Goal: Navigation & Orientation: Find specific page/section

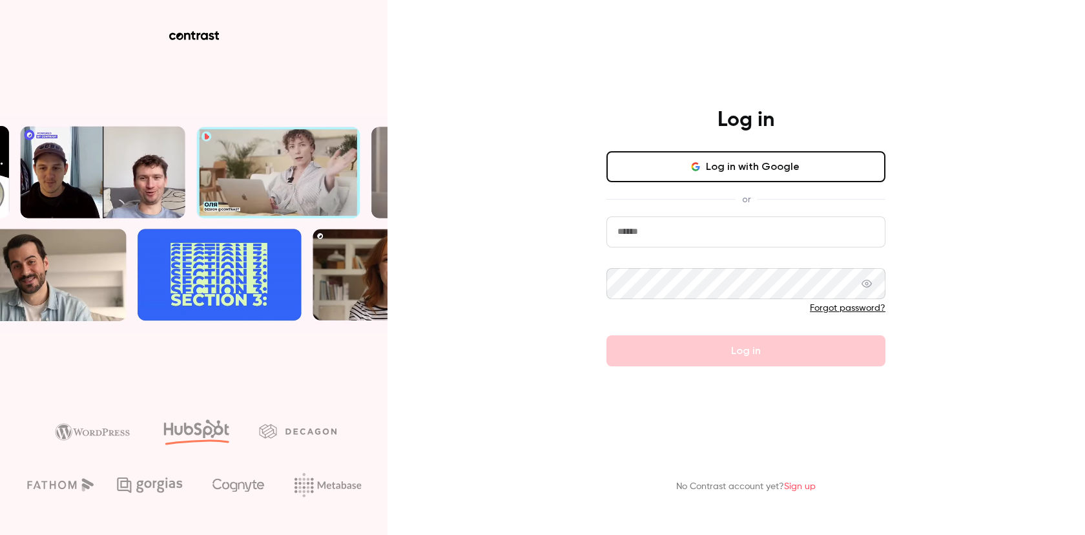
click at [648, 171] on button "Log in with Google" at bounding box center [745, 166] width 279 height 31
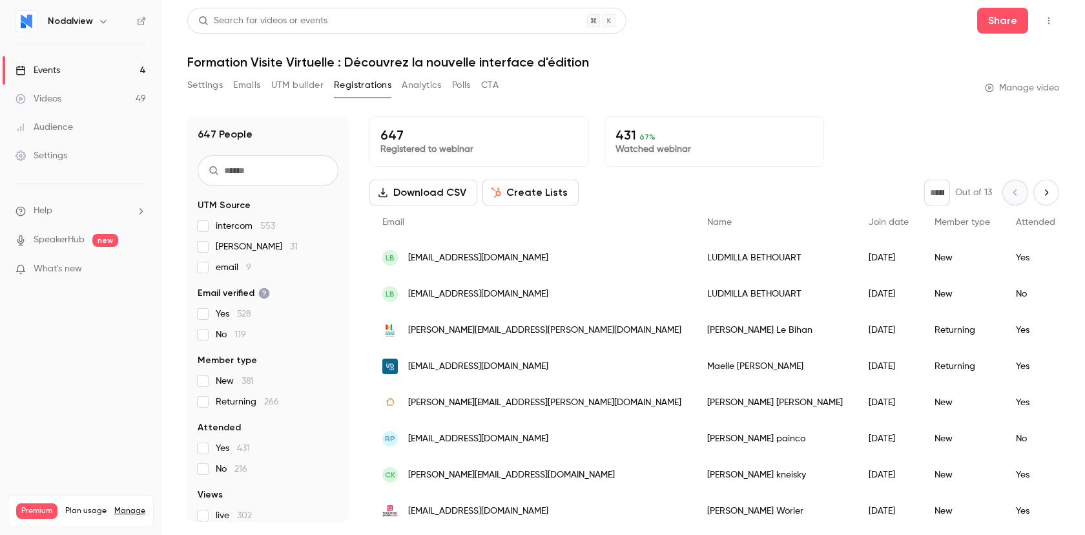
click at [60, 68] on div "Events" at bounding box center [37, 70] width 45 height 13
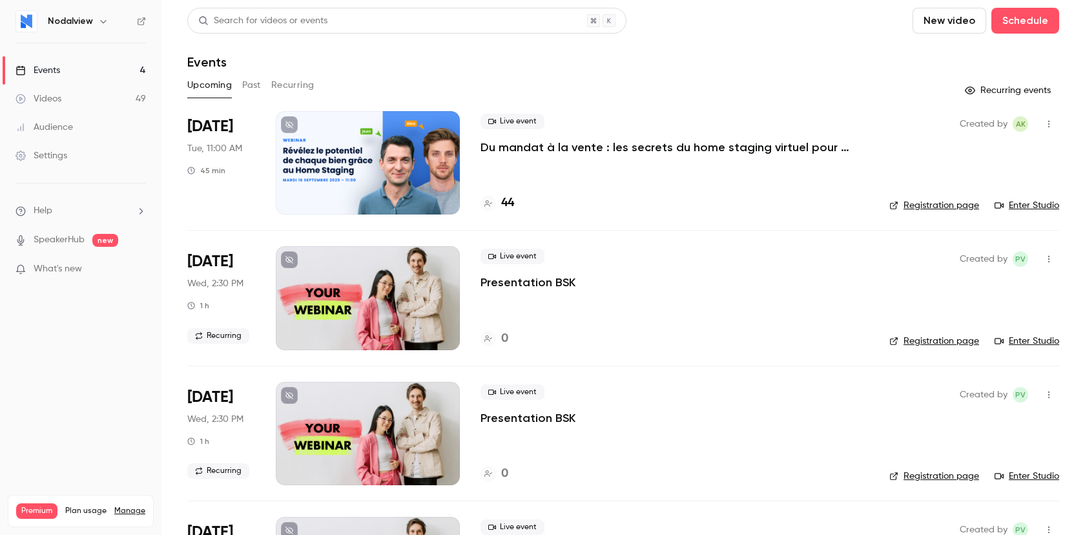
click at [427, 158] on div at bounding box center [368, 162] width 184 height 103
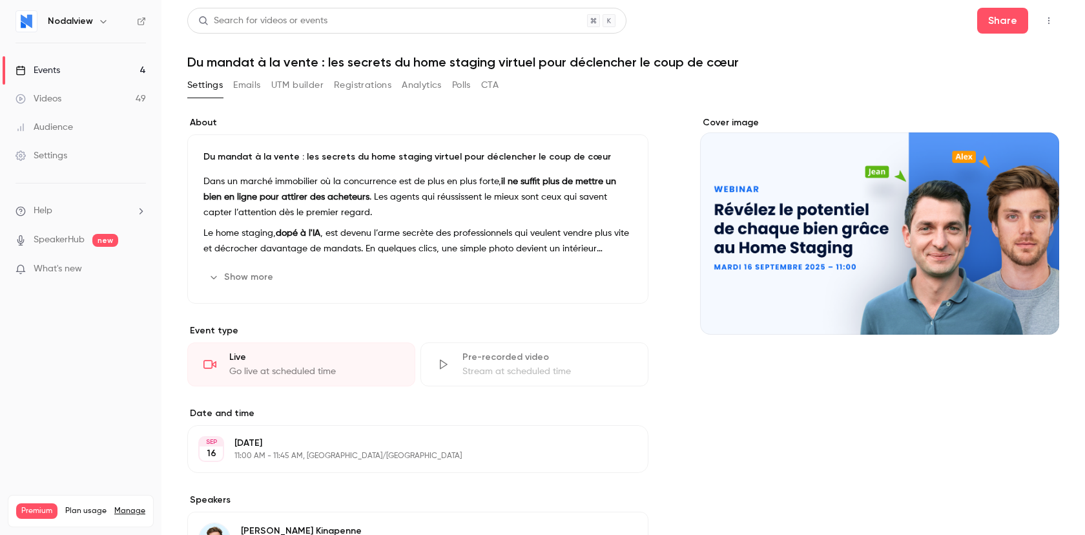
click at [363, 88] on button "Registrations" at bounding box center [362, 85] width 57 height 21
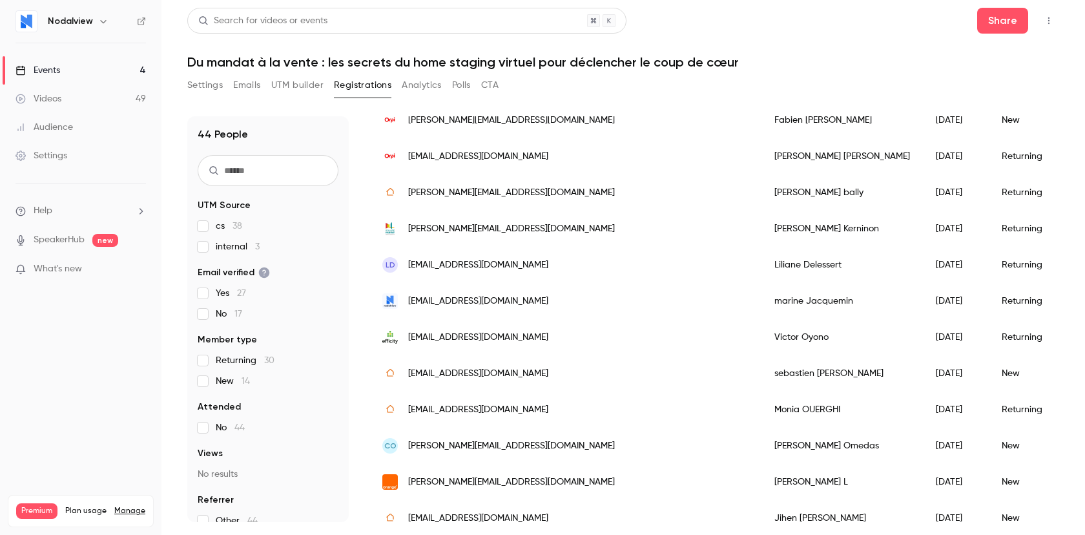
scroll to position [252, 0]
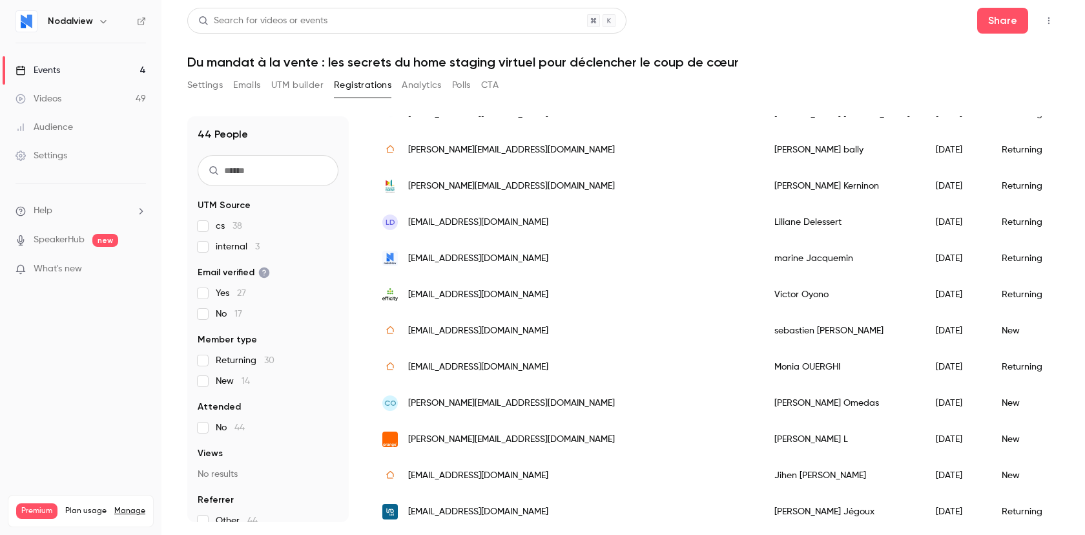
click at [52, 66] on div "Events" at bounding box center [37, 70] width 45 height 13
